Goal: Task Accomplishment & Management: Manage account settings

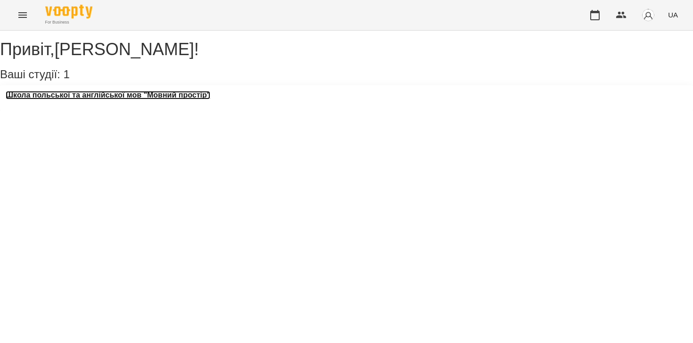
click at [173, 99] on h3 "Школа польської та англійської мов "Мовний простір"" at bounding box center [108, 95] width 205 height 8
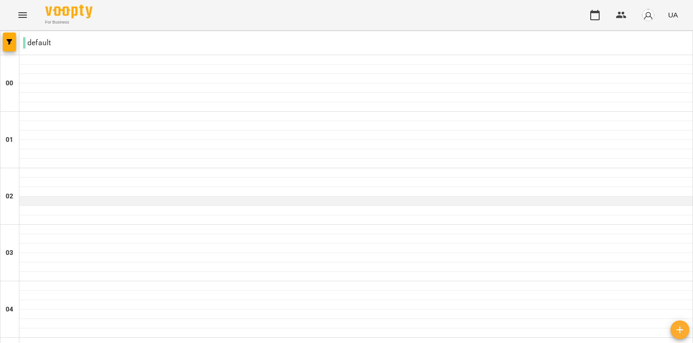
scroll to position [390, 0]
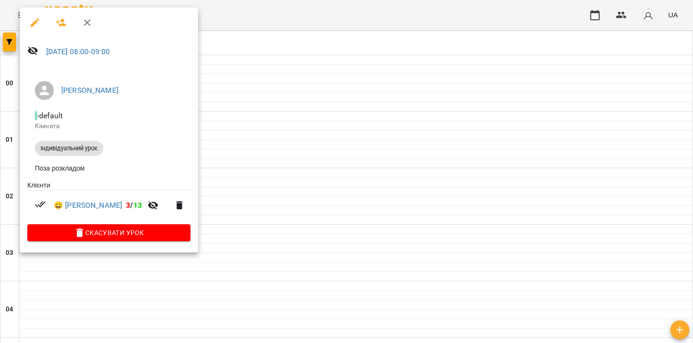
click at [272, 253] on div at bounding box center [346, 171] width 693 height 343
